Goal: Information Seeking & Learning: Find specific fact

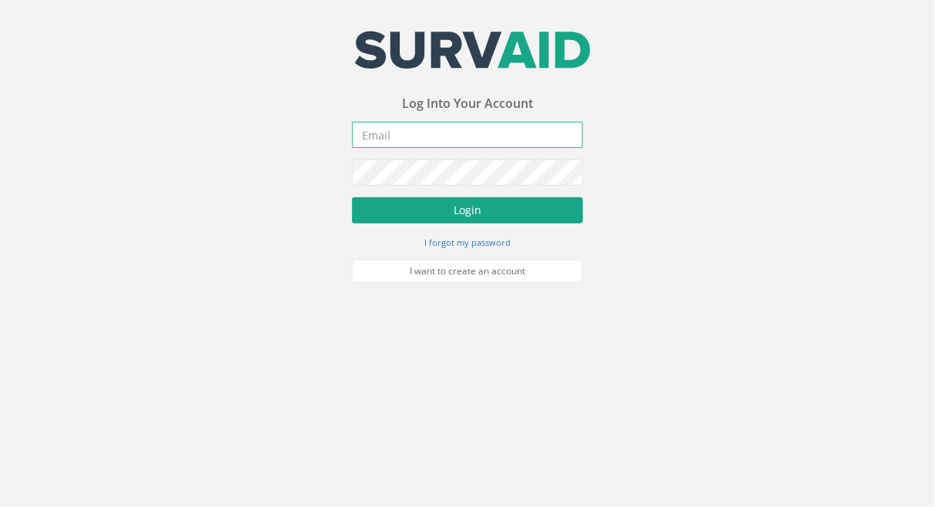
type input "[PERSON_NAME][EMAIL_ADDRESS][PERSON_NAME][DOMAIN_NAME]"
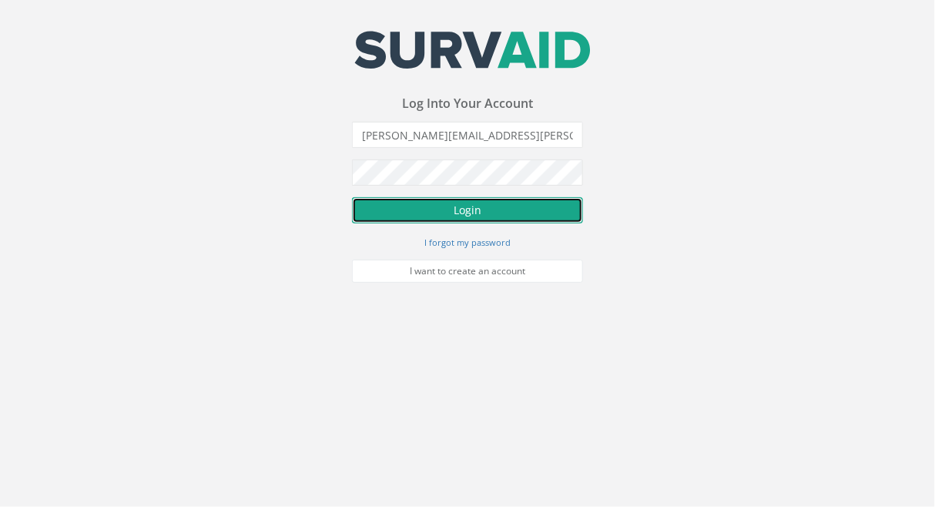
click at [465, 212] on button "Login" at bounding box center [467, 210] width 231 height 26
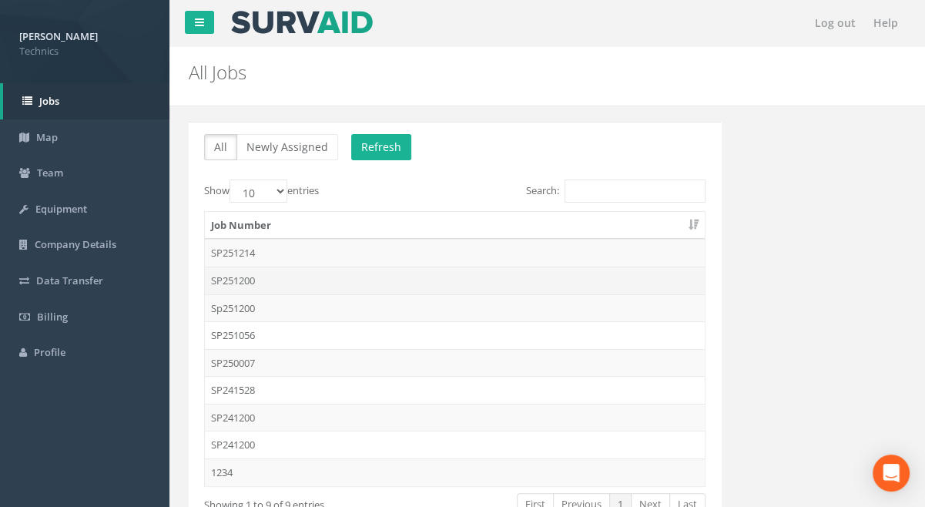
click at [226, 280] on td "SP251200" at bounding box center [455, 280] width 500 height 28
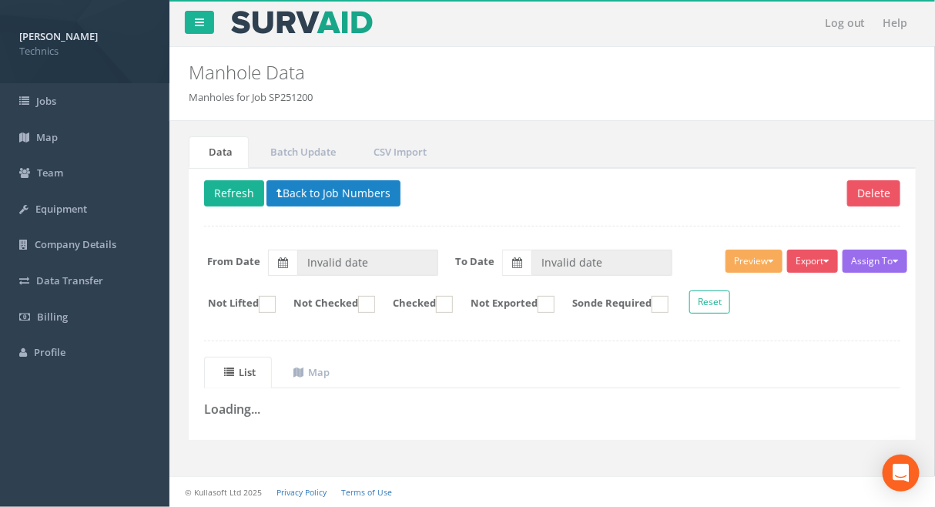
click at [366, 447] on div "Data Batch Update CSV Import Delete Refresh Back to Job Numbers Assign To No Co…" at bounding box center [552, 297] width 750 height 323
click at [312, 194] on button "Back to Job Numbers" at bounding box center [333, 193] width 134 height 26
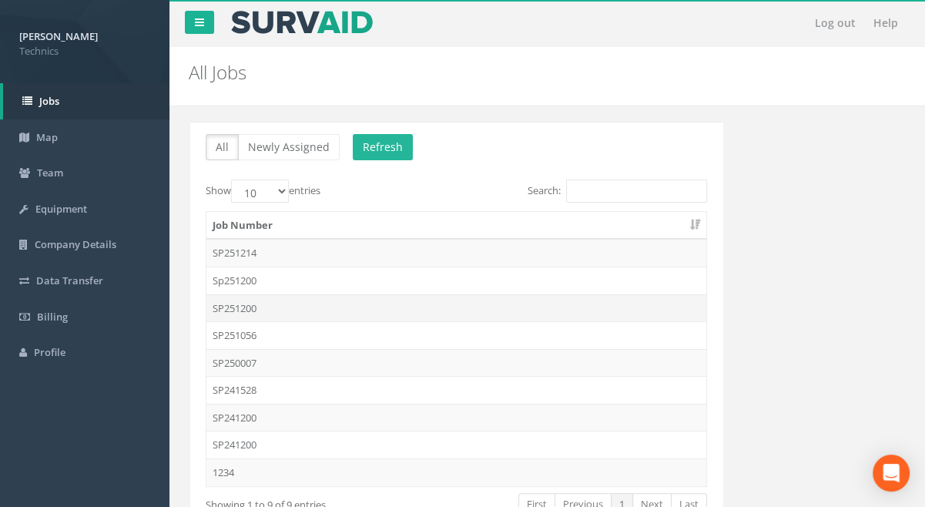
click at [244, 306] on td "SP251200" at bounding box center [455, 308] width 500 height 28
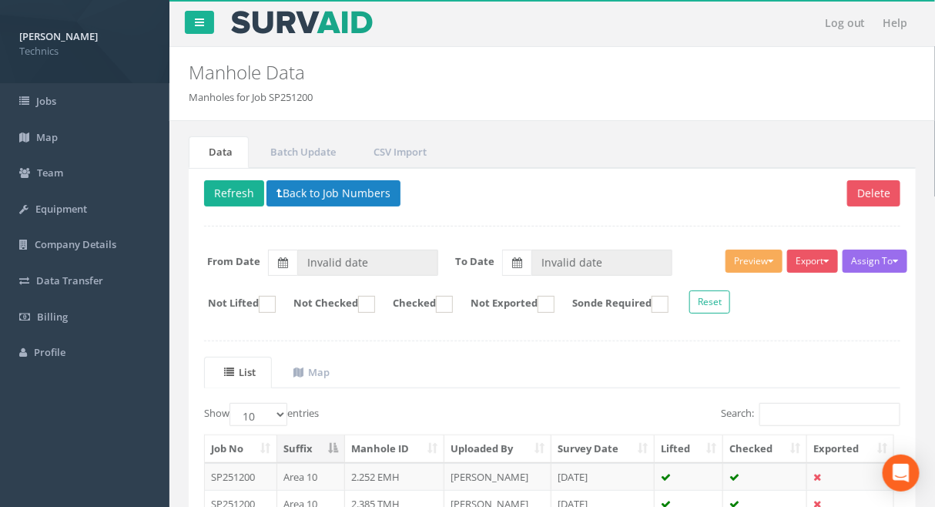
type input "[DATE]"
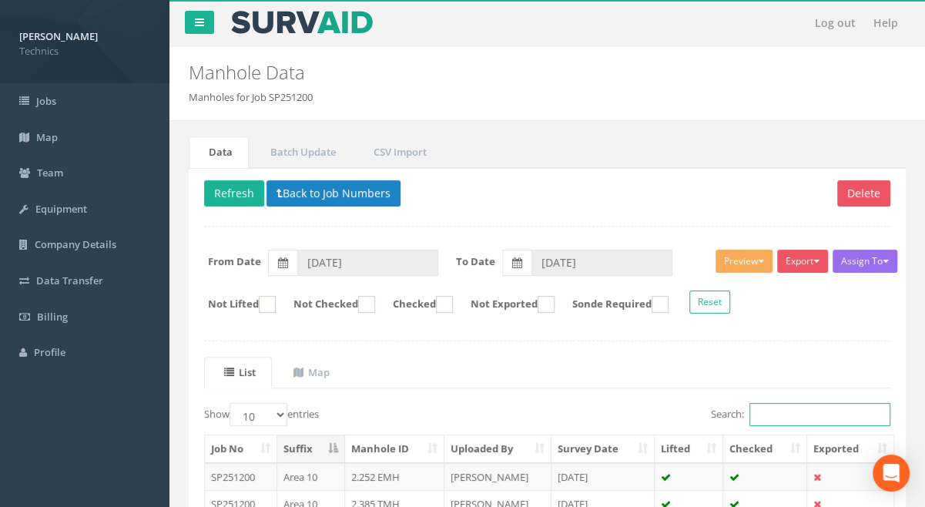
click at [765, 410] on input "Search:" at bounding box center [819, 414] width 141 height 23
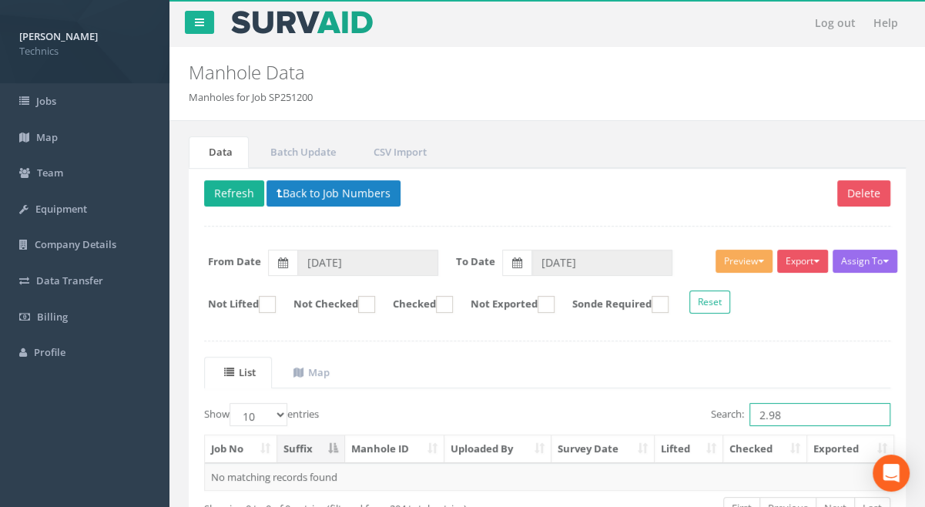
drag, startPoint x: 779, startPoint y: 411, endPoint x: 754, endPoint y: 411, distance: 25.4
click at [754, 411] on input "2.98" at bounding box center [819, 414] width 141 height 23
type input "2.98"
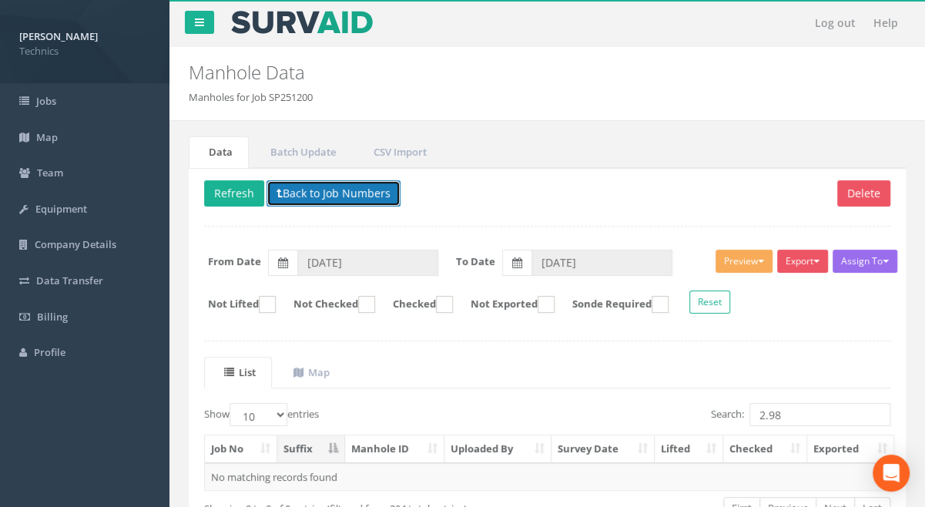
click at [328, 191] on button "Back to Job Numbers" at bounding box center [333, 193] width 134 height 26
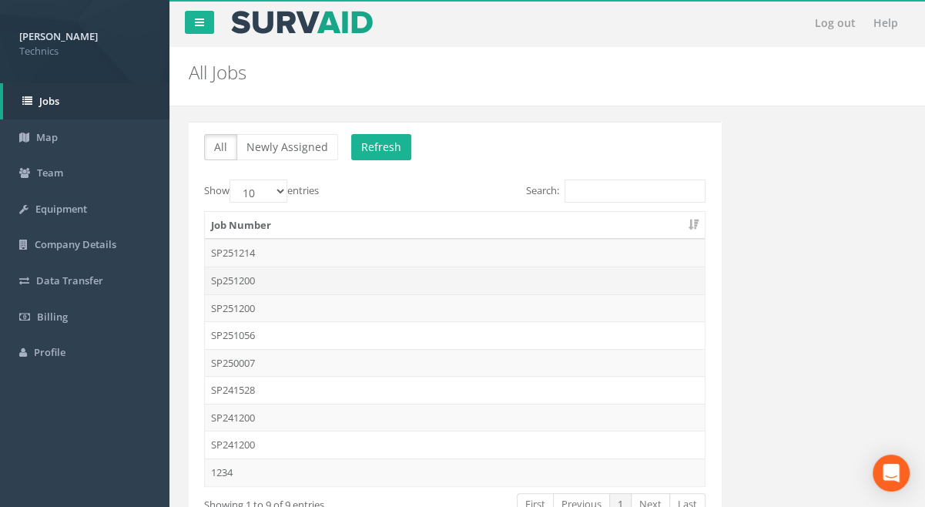
click at [234, 278] on td "Sp251200" at bounding box center [455, 280] width 500 height 28
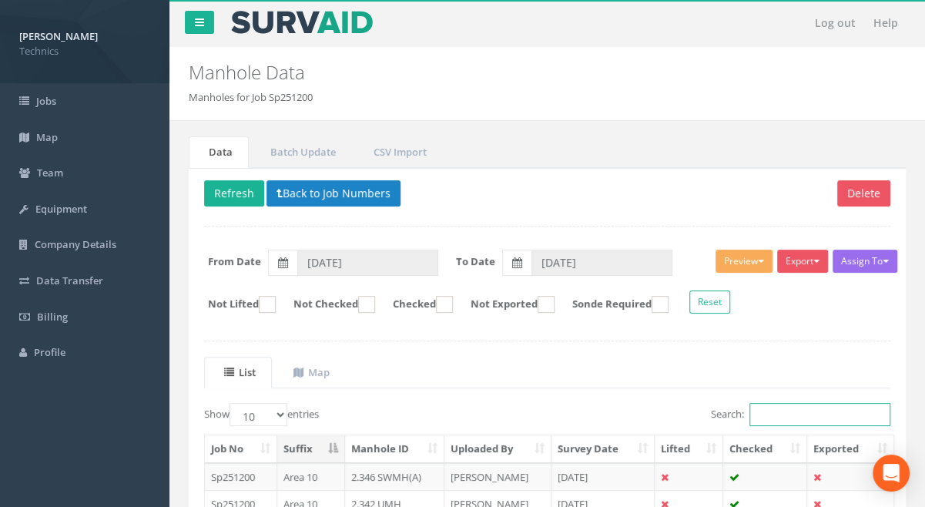
click at [764, 413] on input "Search:" at bounding box center [819, 414] width 141 height 23
paste input "2.98"
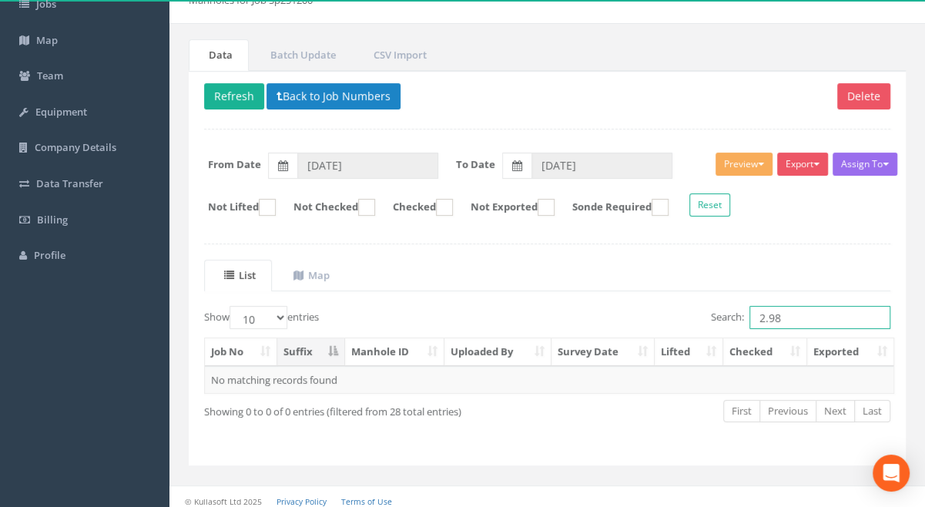
scroll to position [102, 0]
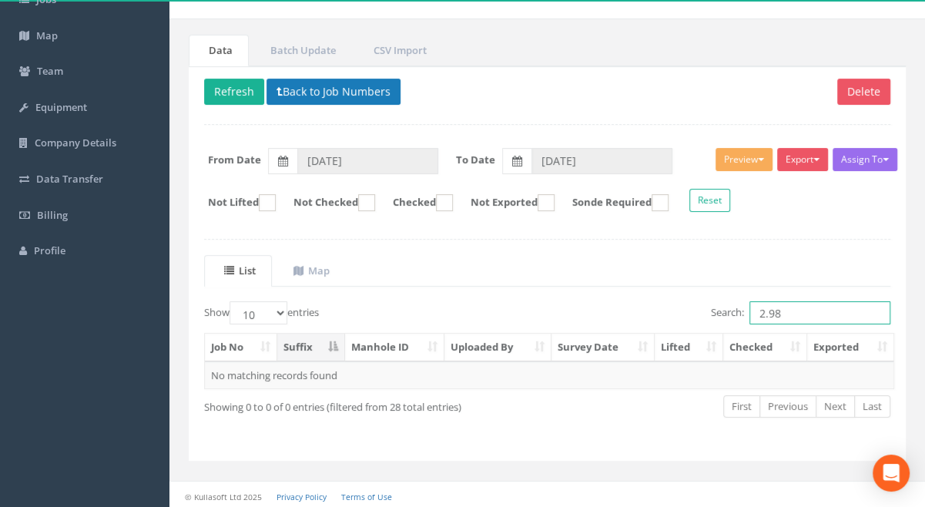
type input "2.98"
click at [316, 89] on button "Back to Job Numbers" at bounding box center [333, 92] width 134 height 26
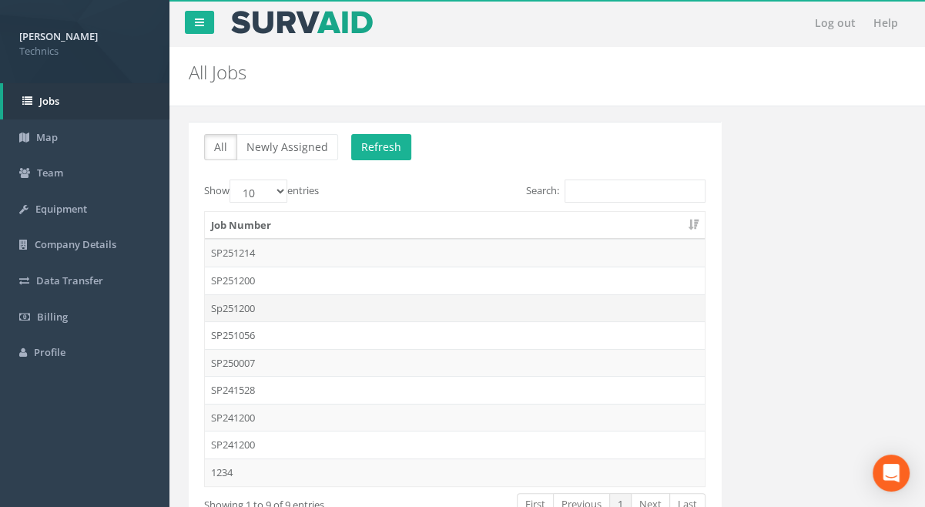
click at [239, 306] on td "Sp251200" at bounding box center [455, 308] width 500 height 28
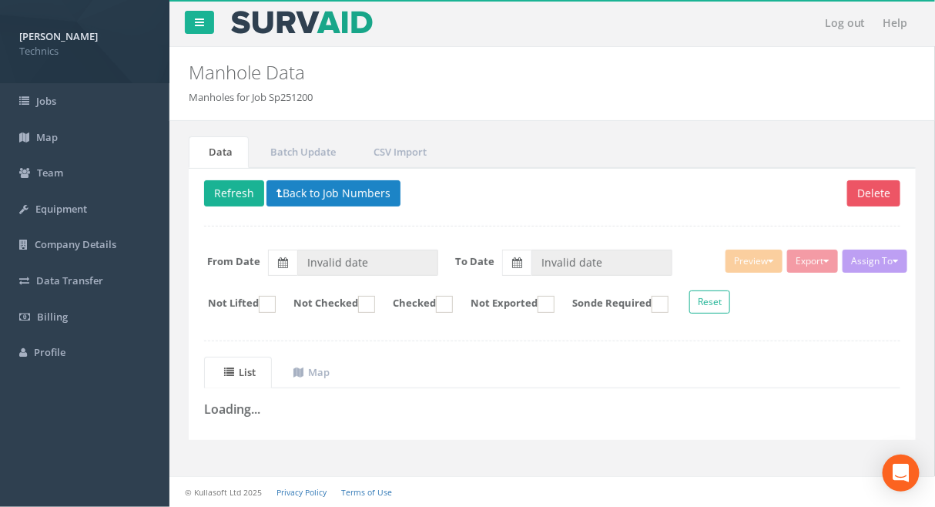
type input "[DATE]"
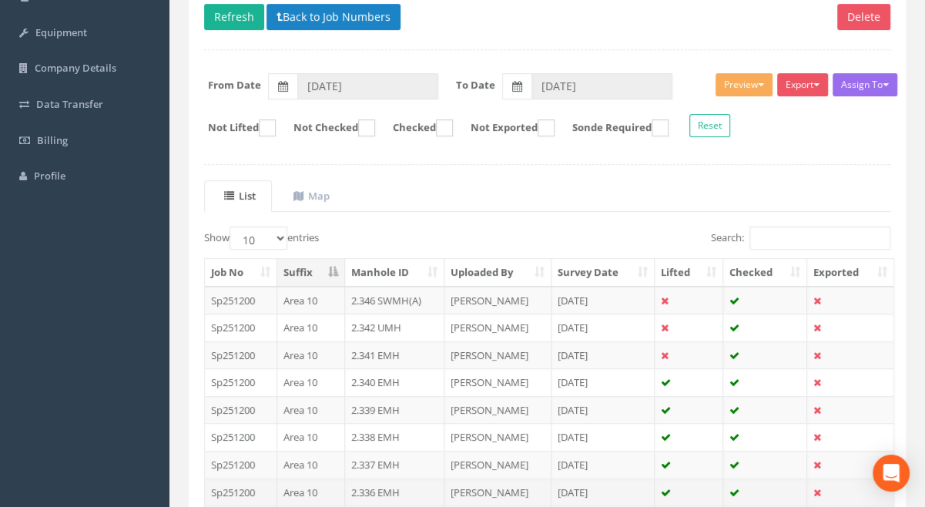
scroll to position [136, 0]
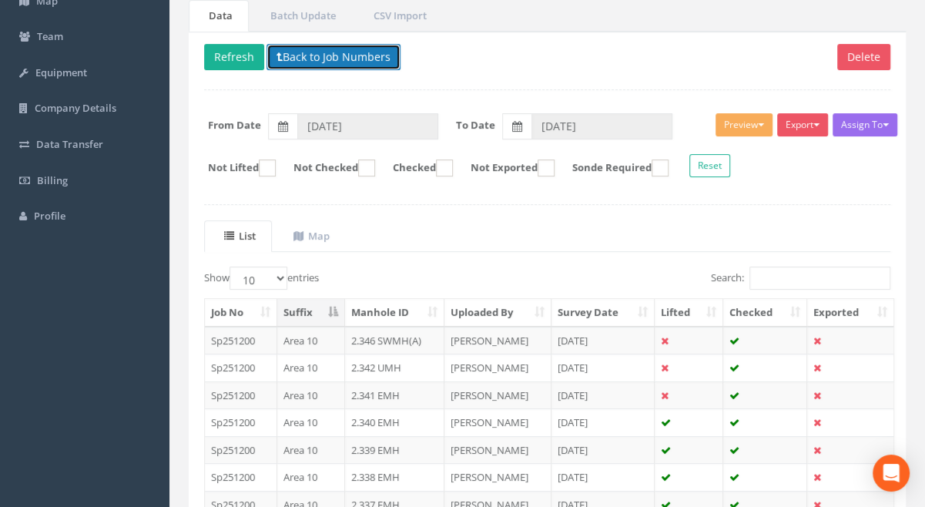
click at [322, 54] on button "Back to Job Numbers" at bounding box center [333, 57] width 134 height 26
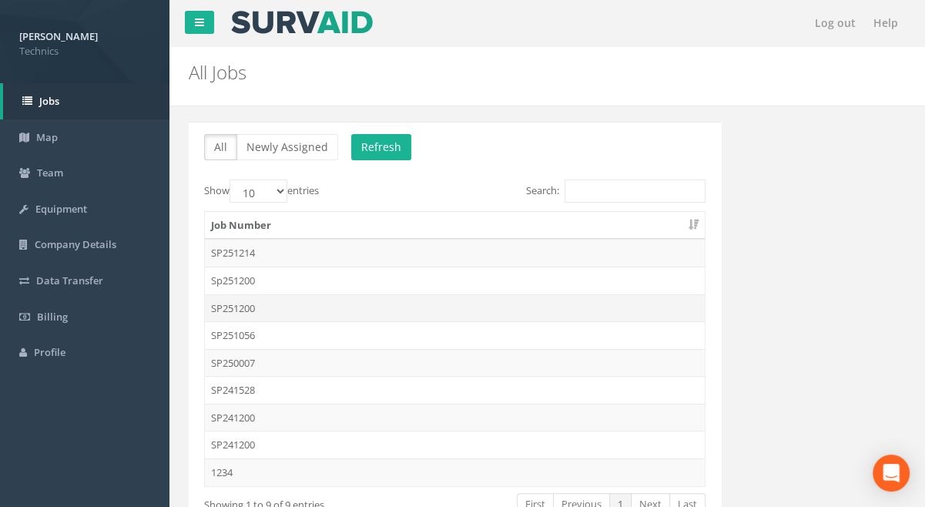
click at [240, 309] on td "SP251200" at bounding box center [455, 308] width 500 height 28
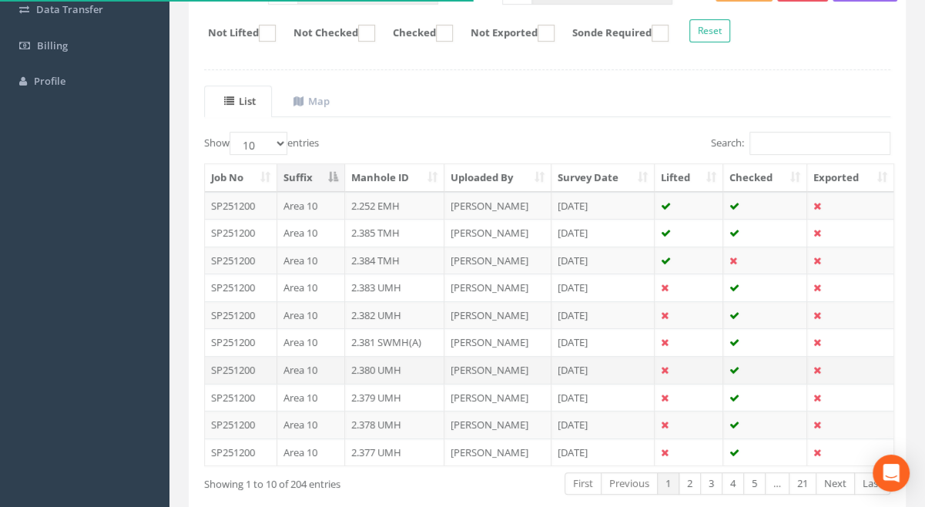
scroll to position [279, 0]
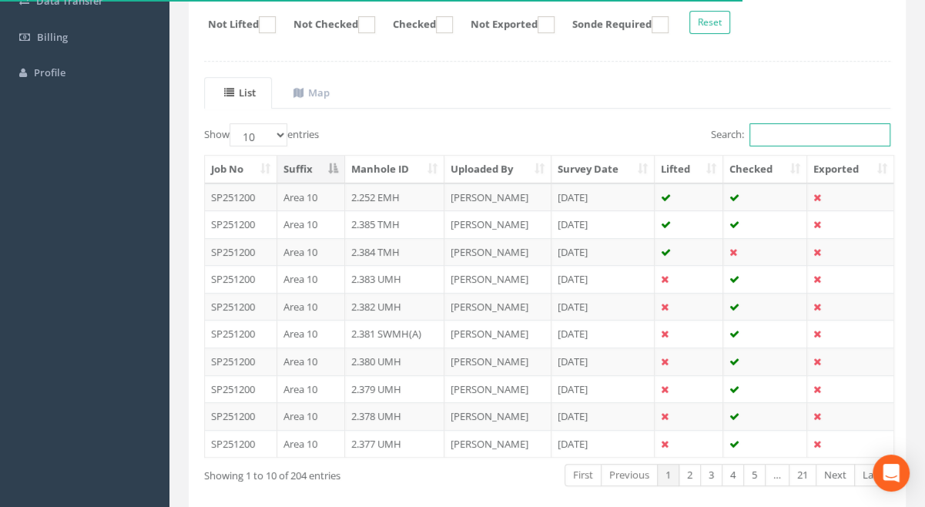
click at [782, 132] on input "Search:" at bounding box center [819, 134] width 141 height 23
paste input "2.98"
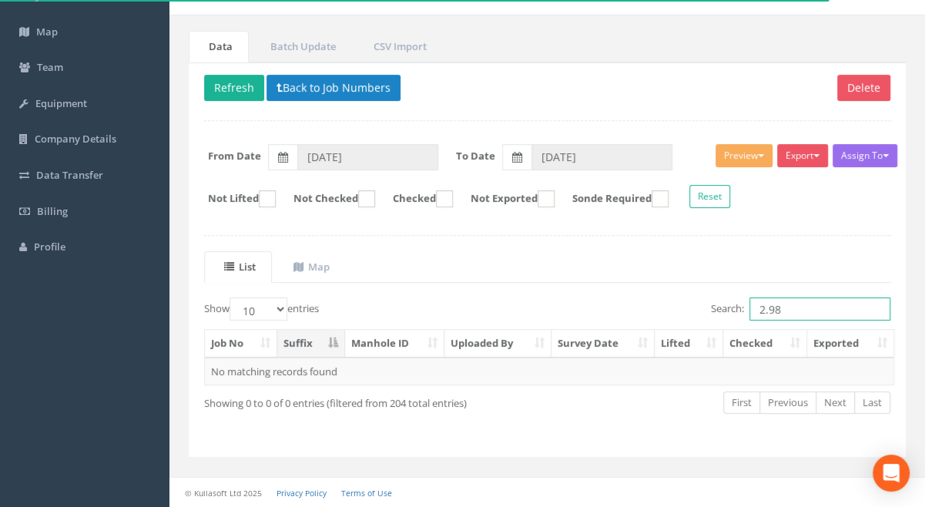
scroll to position [102, 0]
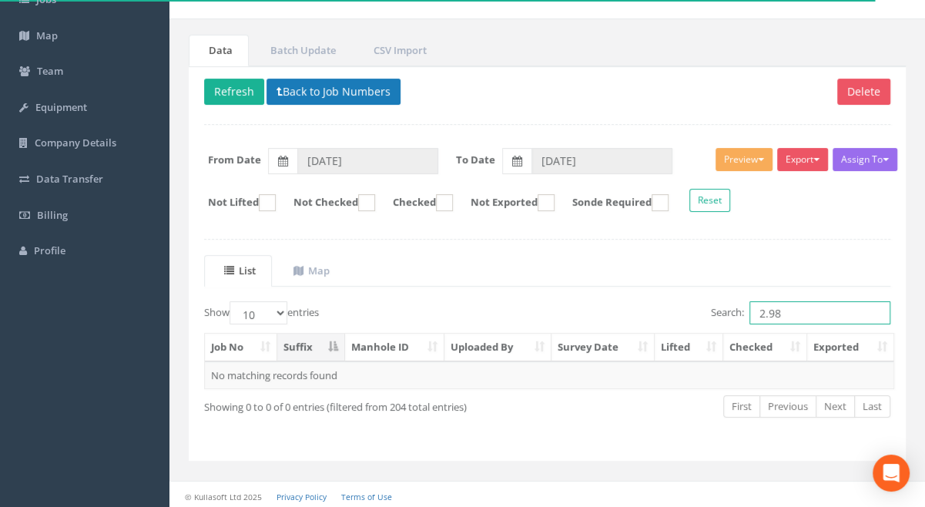
type input "2.98"
click at [316, 94] on button "Back to Job Numbers" at bounding box center [333, 92] width 134 height 26
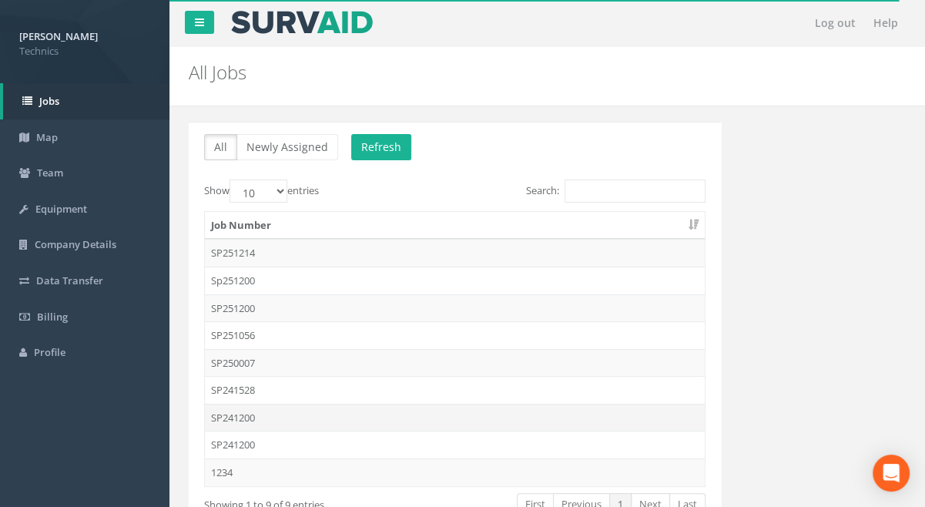
click at [245, 415] on td "SP241200" at bounding box center [455, 417] width 500 height 28
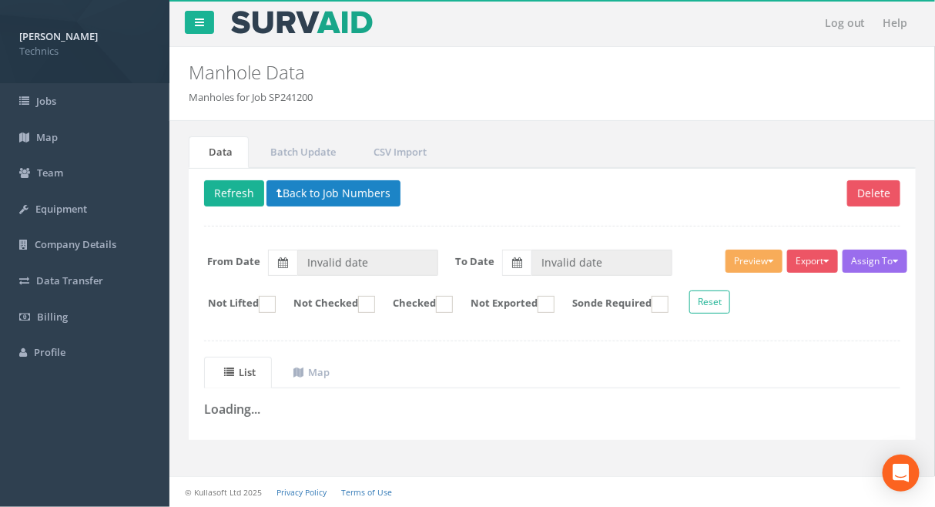
click at [671, 454] on div "Data Batch Update CSV Import Delete Refresh Back to Job Numbers Assign To No Co…" at bounding box center [552, 297] width 750 height 323
click at [314, 196] on button "Back to Job Numbers" at bounding box center [333, 193] width 134 height 26
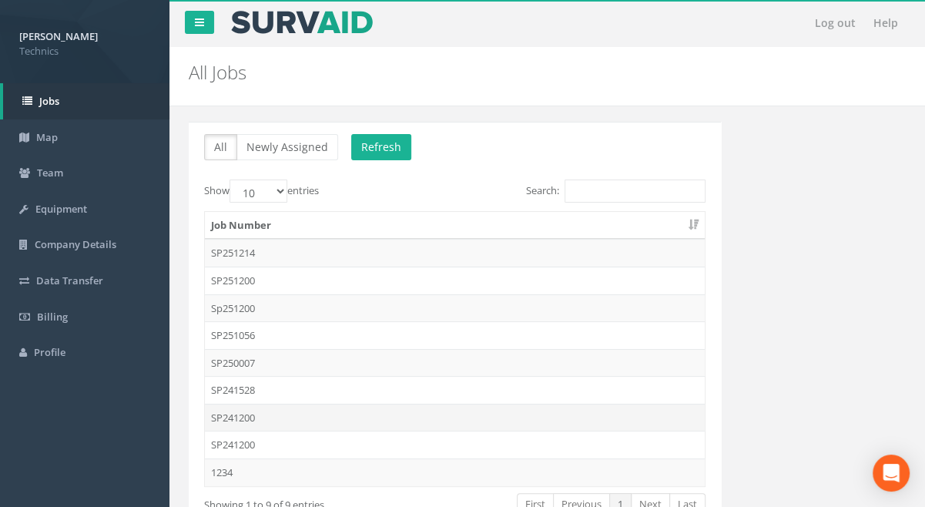
click at [243, 413] on td "SP241200" at bounding box center [455, 417] width 500 height 28
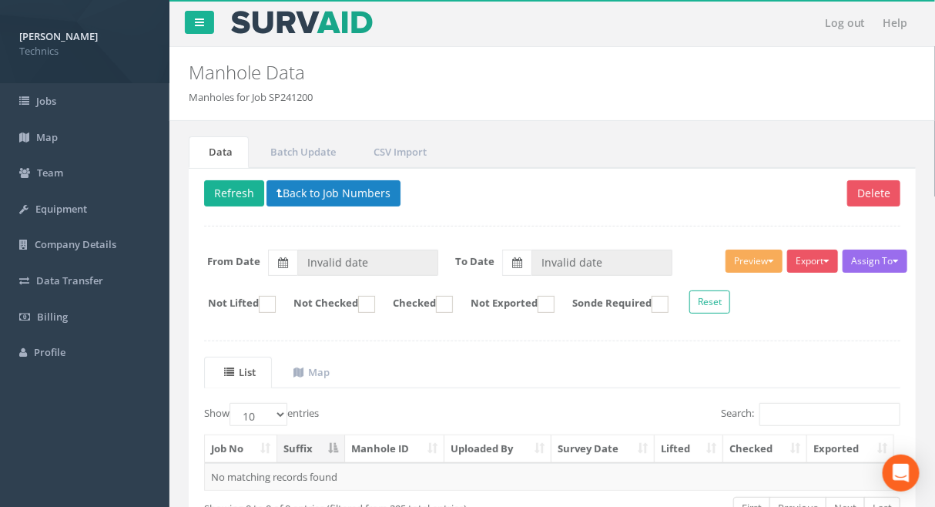
type input "[DATE]"
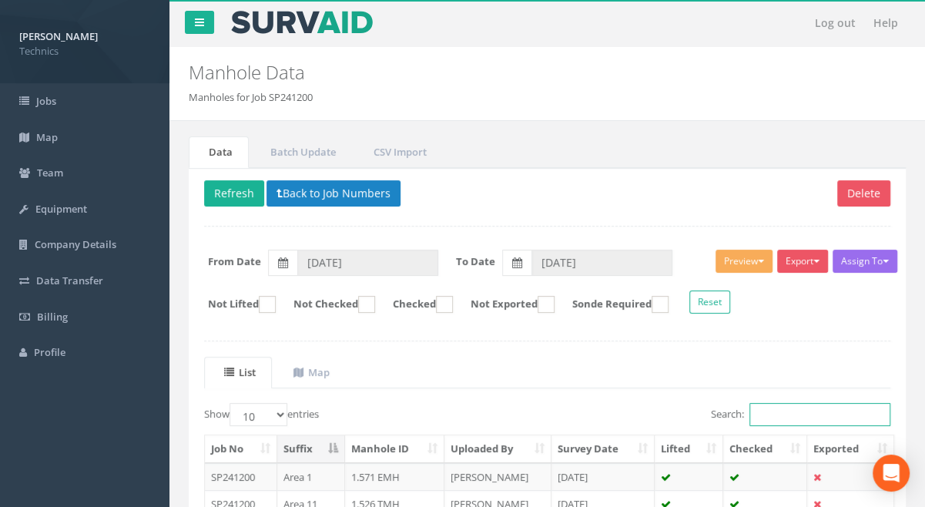
click at [771, 415] on input "Search:" at bounding box center [819, 414] width 141 height 23
paste input "2.98"
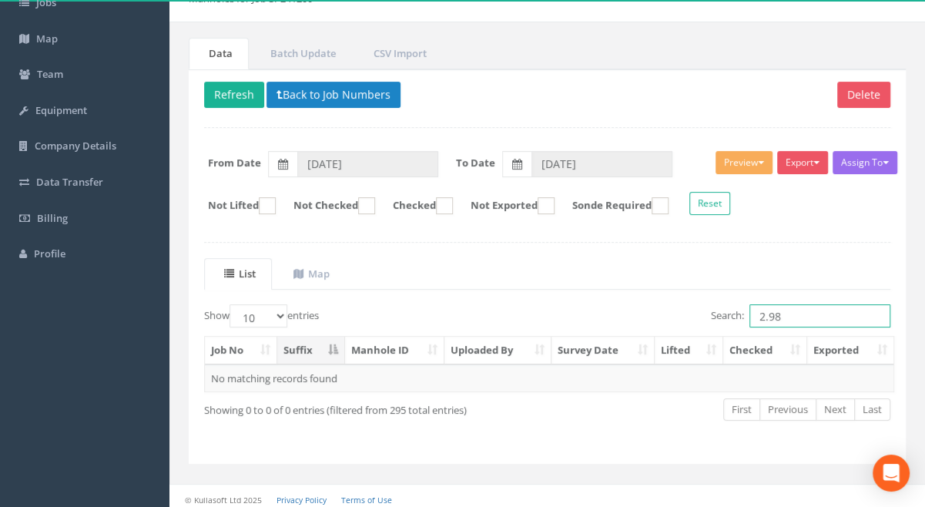
scroll to position [102, 0]
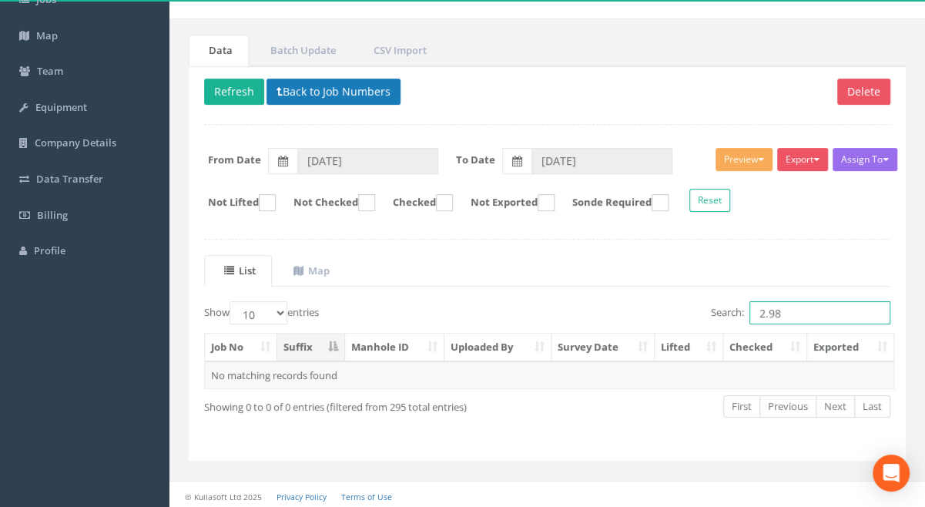
type input "2.98"
click at [321, 94] on button "Back to Job Numbers" at bounding box center [333, 92] width 134 height 26
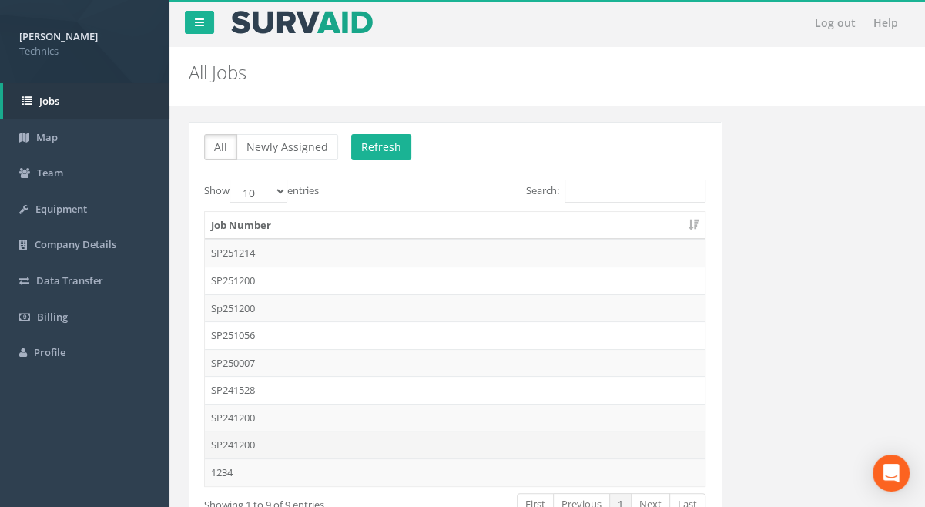
click at [227, 442] on td "SP241200" at bounding box center [455, 444] width 500 height 28
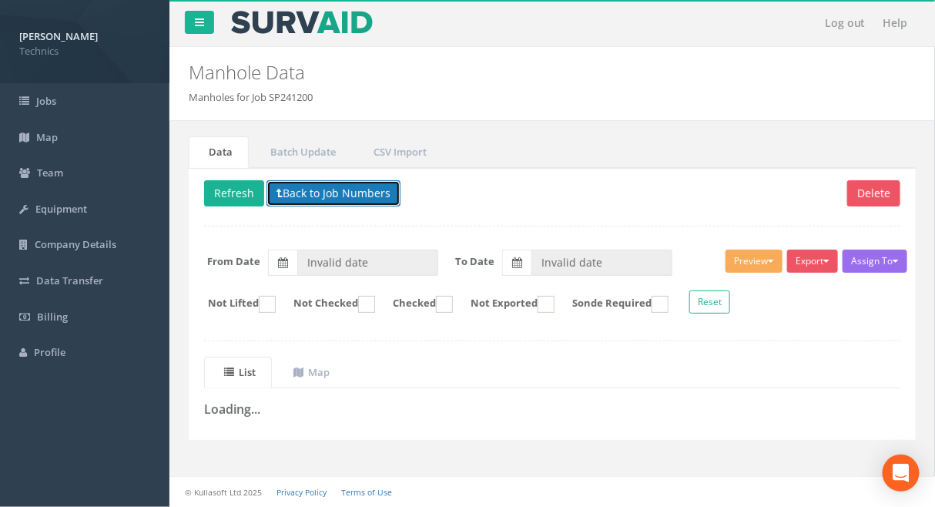
click at [351, 198] on button "Back to Job Numbers" at bounding box center [333, 193] width 134 height 26
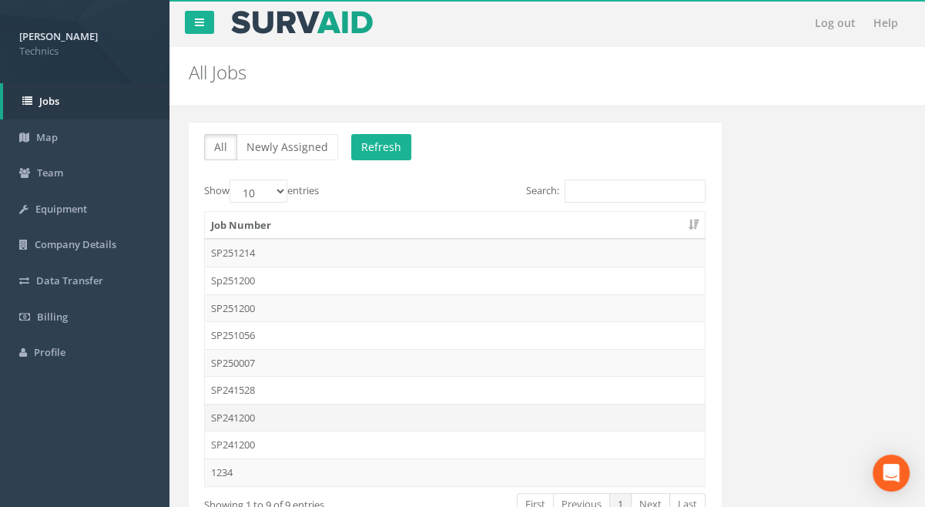
click at [228, 413] on td "SP241200" at bounding box center [455, 417] width 500 height 28
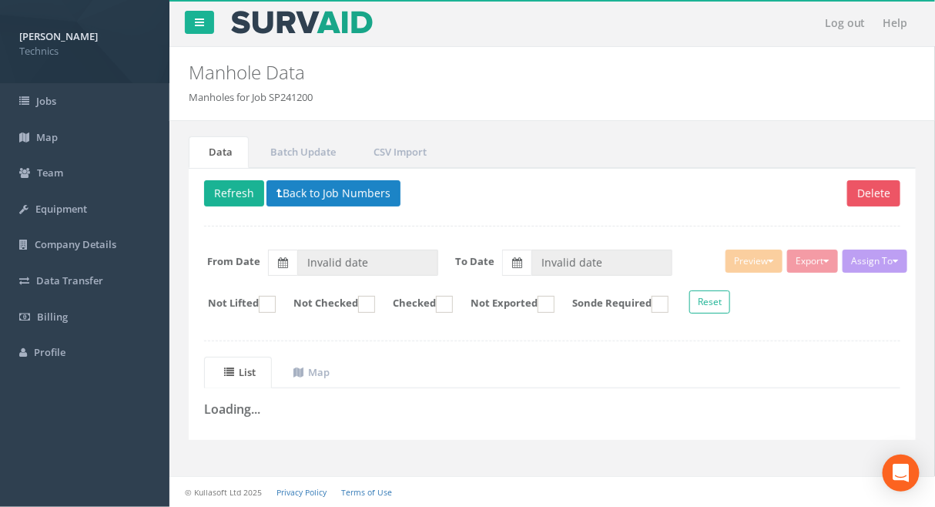
type input "[DATE]"
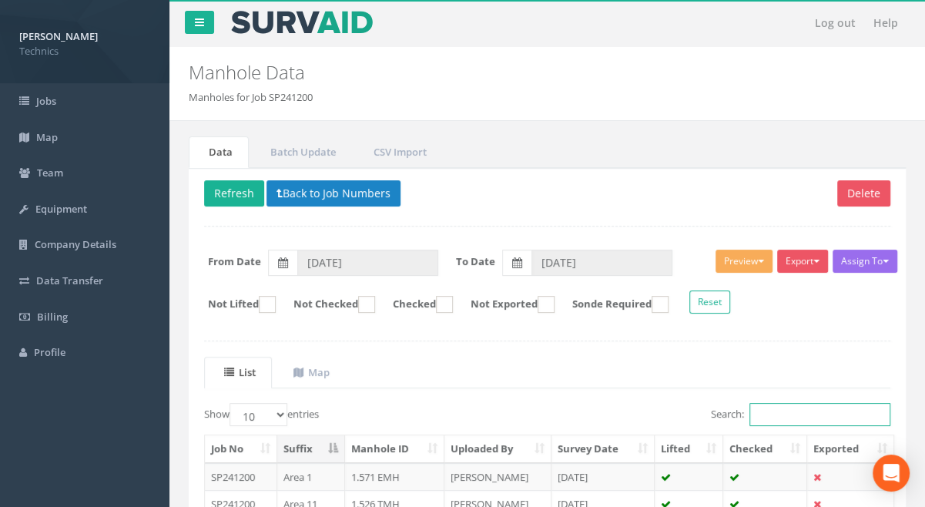
click at [761, 410] on input "Search:" at bounding box center [819, 414] width 141 height 23
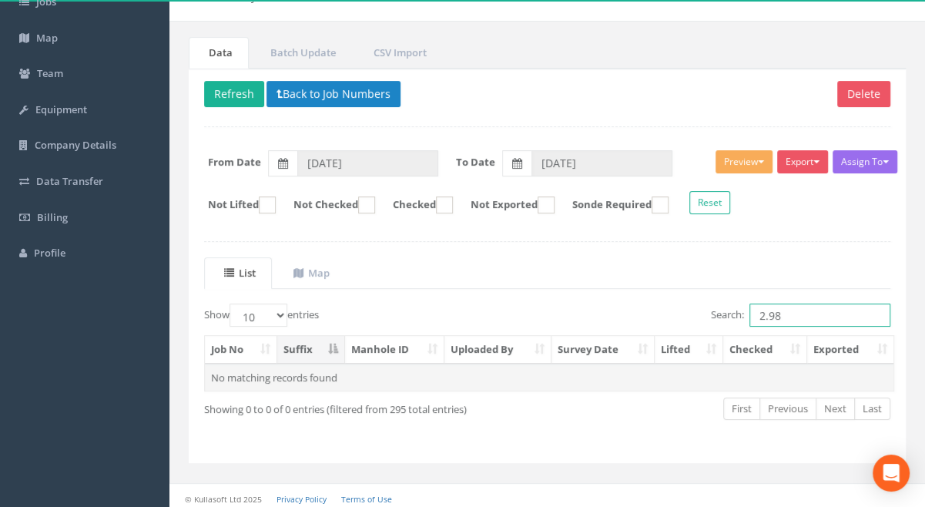
scroll to position [102, 0]
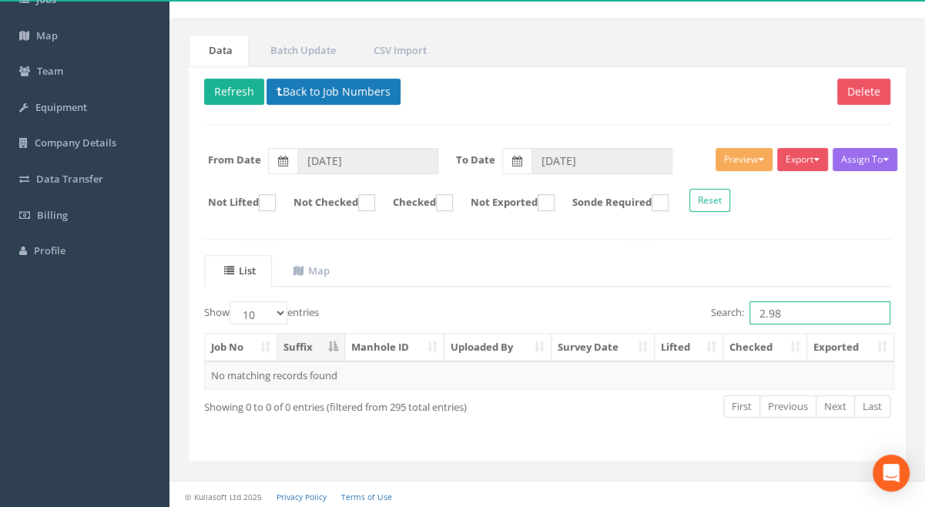
type input "2.98"
click at [311, 95] on button "Back to Job Numbers" at bounding box center [333, 92] width 134 height 26
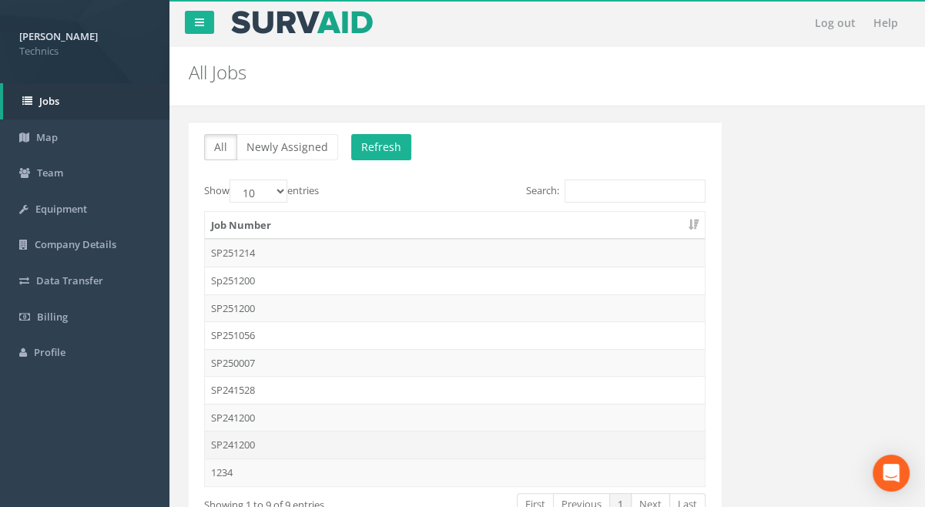
click at [241, 442] on td "SP241200" at bounding box center [455, 444] width 500 height 28
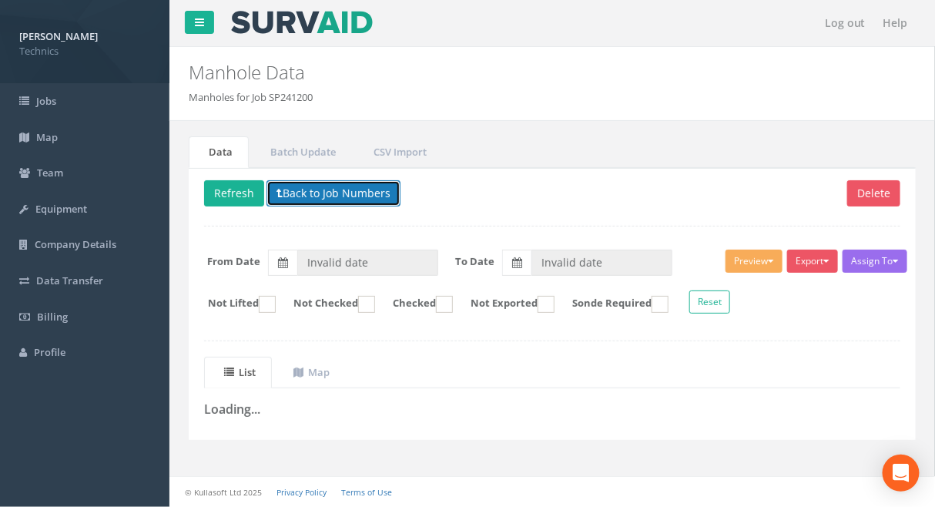
click at [322, 198] on button "Back to Job Numbers" at bounding box center [333, 193] width 134 height 26
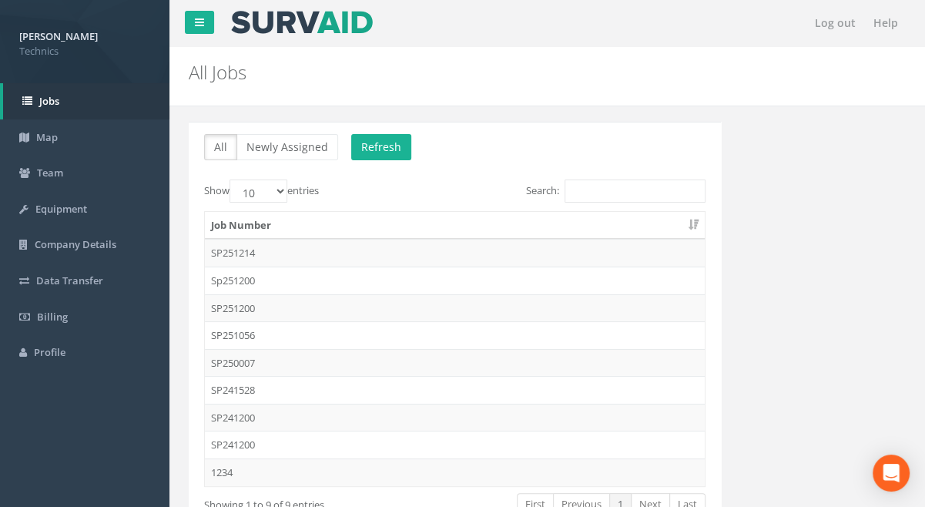
click at [246, 441] on td "SP241200" at bounding box center [455, 444] width 500 height 28
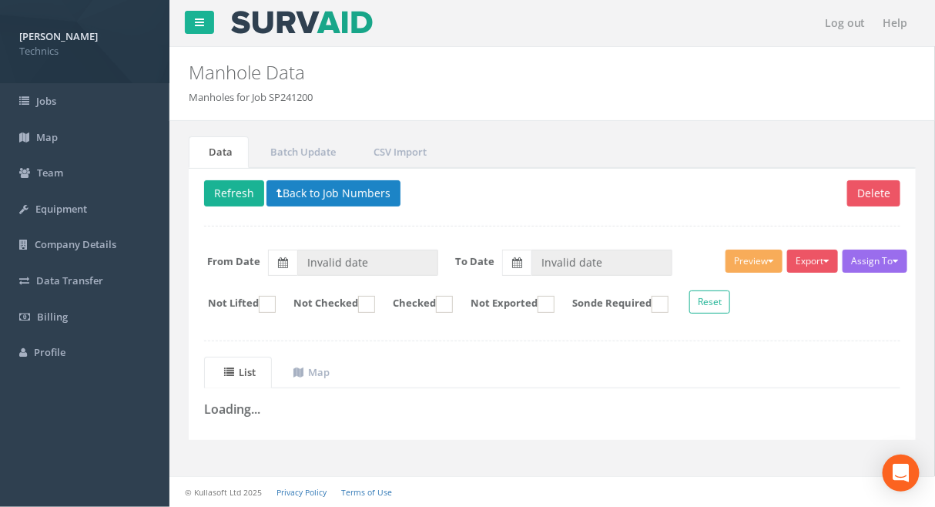
click at [616, 380] on ul "List Map" at bounding box center [552, 372] width 696 height 32
drag, startPoint x: 316, startPoint y: 414, endPoint x: 316, endPoint y: 406, distance: 7.7
click at [316, 413] on div "List Map Loading... + - Leaflet" at bounding box center [551, 390] width 719 height 68
